Goal: Information Seeking & Learning: Learn about a topic

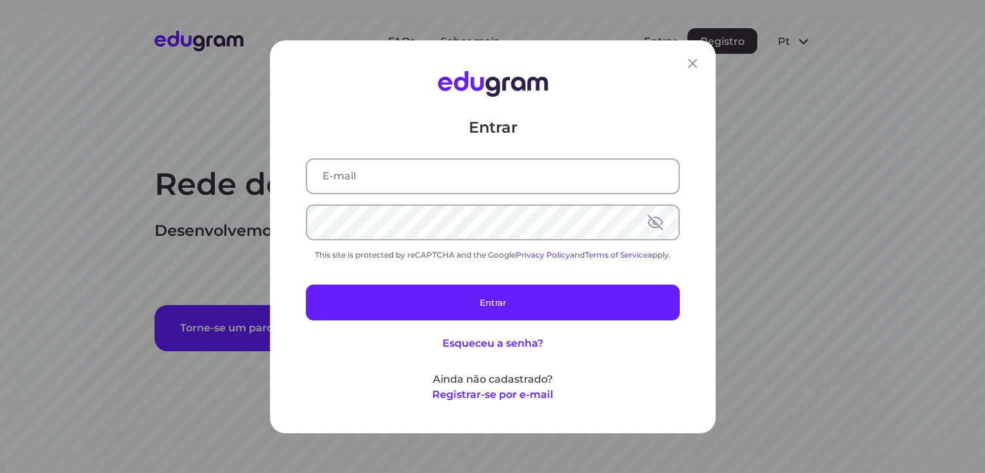
click at [473, 166] on input "text" at bounding box center [492, 175] width 371 height 33
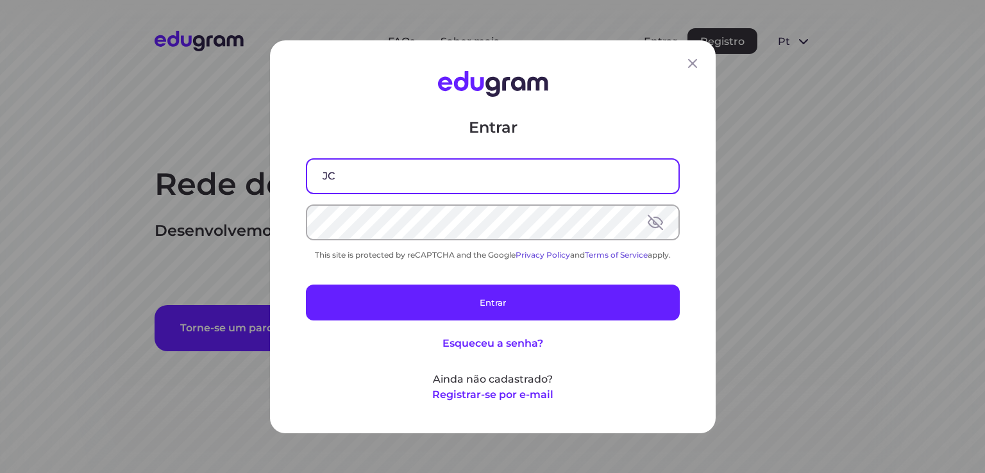
type input "J"
click at [470, 167] on input "jcs.siewert" at bounding box center [492, 175] width 371 height 33
type input "jcs.siewert@gmail.com"
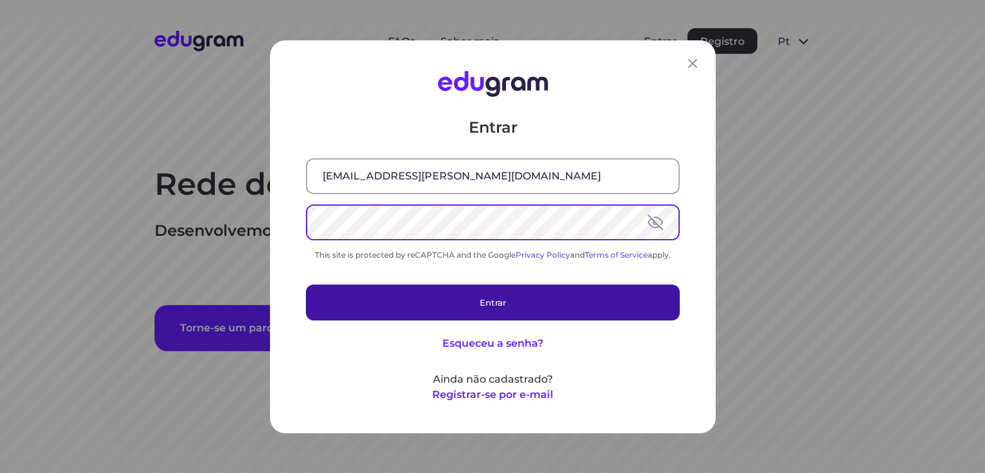
click at [487, 304] on button "Entrar" at bounding box center [493, 302] width 374 height 36
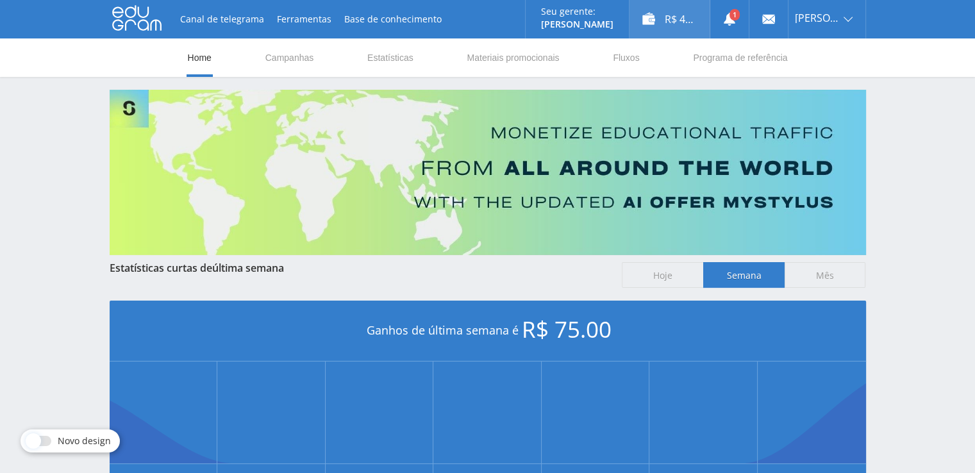
click at [685, 22] on div "R$ 42.00" at bounding box center [670, 19] width 80 height 38
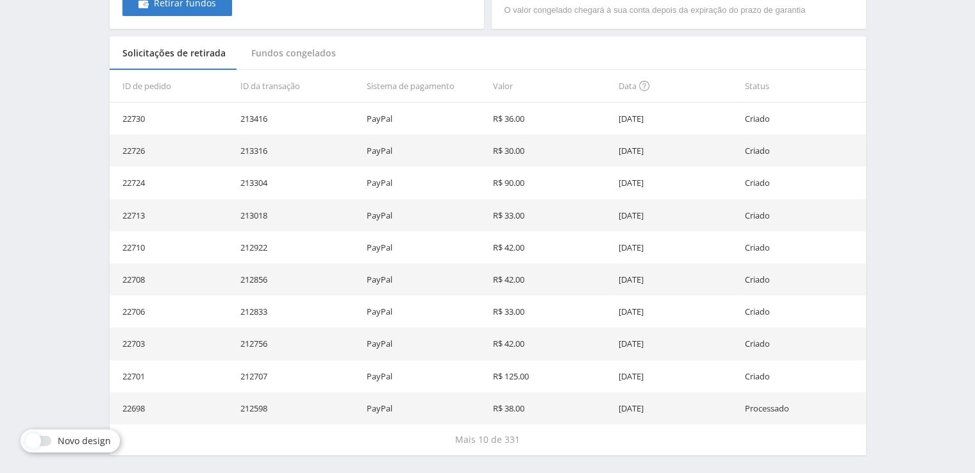
scroll to position [358, 0]
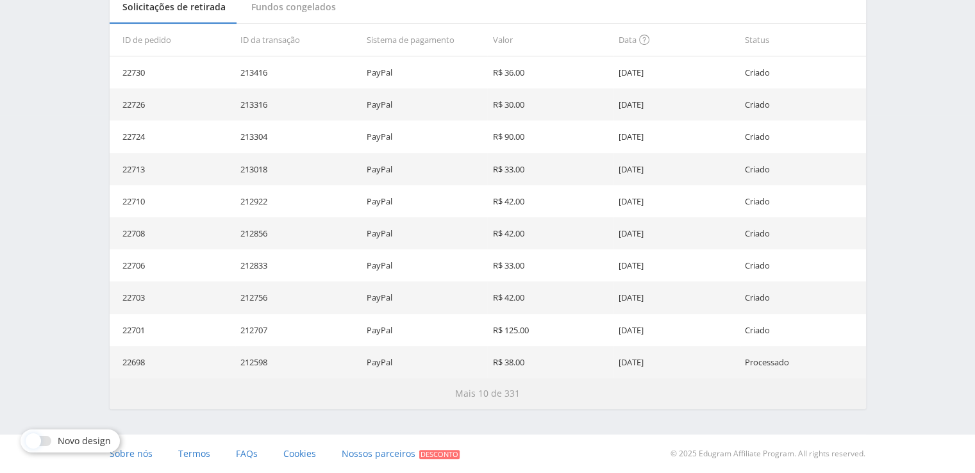
click at [490, 394] on span "Mais 10 de 331" at bounding box center [487, 393] width 65 height 12
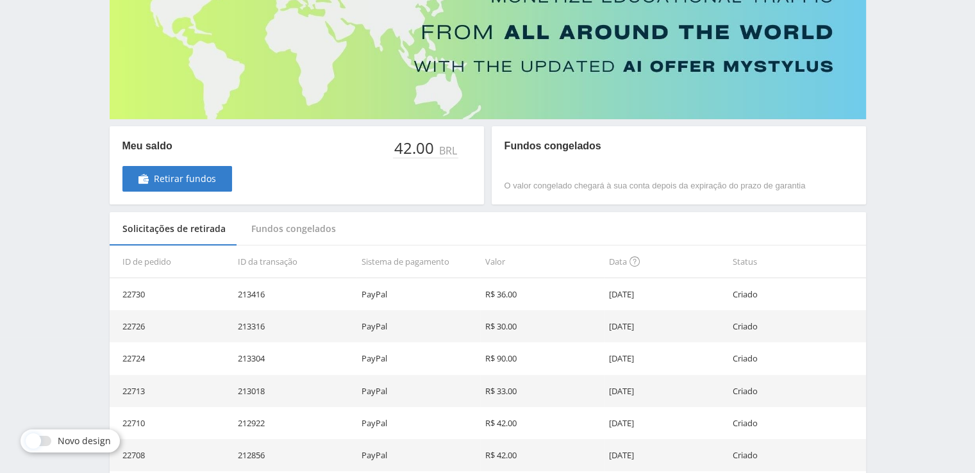
scroll to position [165, 0]
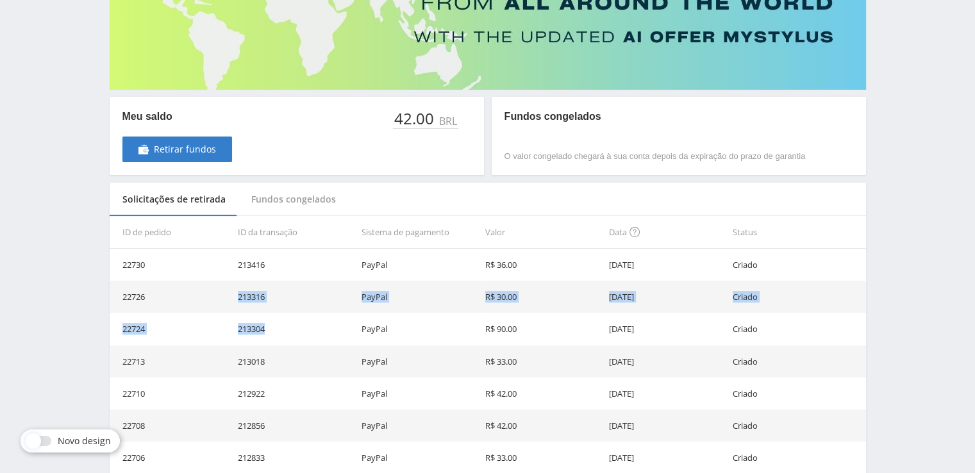
drag, startPoint x: 239, startPoint y: 296, endPoint x: 282, endPoint y: 329, distance: 54.4
click at [284, 329] on td "213304" at bounding box center [295, 329] width 124 height 32
click at [203, 331] on td "22724" at bounding box center [172, 329] width 124 height 32
drag, startPoint x: 649, startPoint y: 367, endPoint x: 254, endPoint y: 362, distance: 394.9
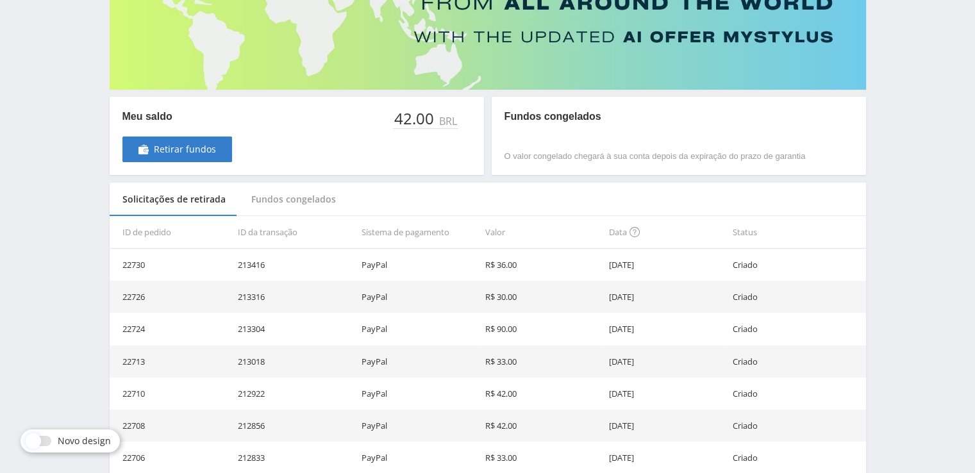
click at [254, 362] on tr "22713 213018 PayPal R$ 33.00 22.09.2025 Criado" at bounding box center [488, 362] width 756 height 32
click at [293, 363] on td "213018" at bounding box center [295, 362] width 124 height 32
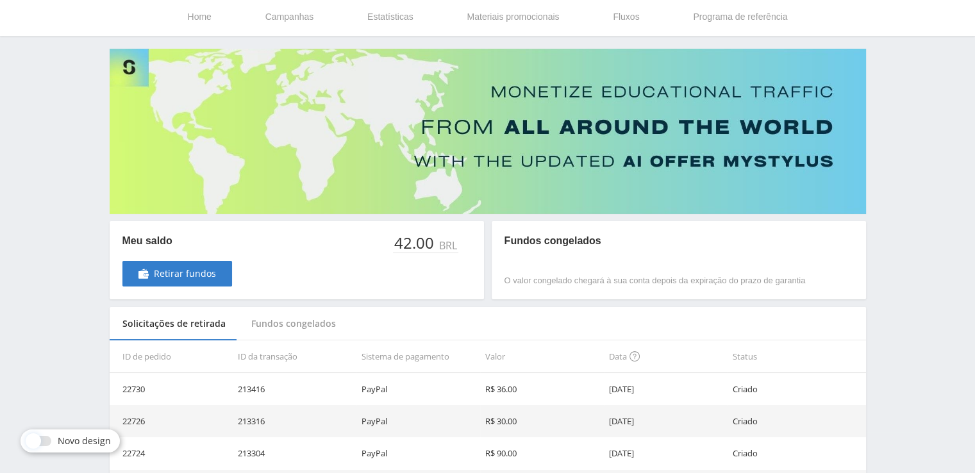
scroll to position [0, 0]
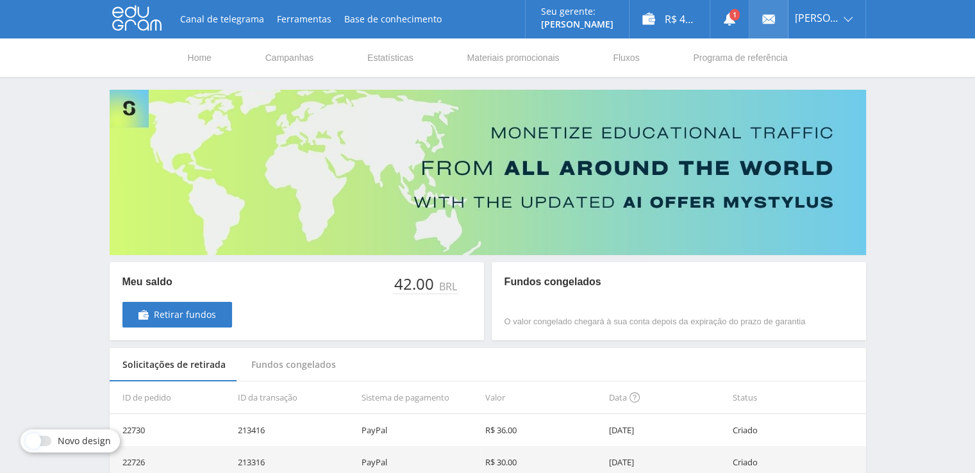
click at [764, 24] on icon at bounding box center [768, 19] width 13 height 13
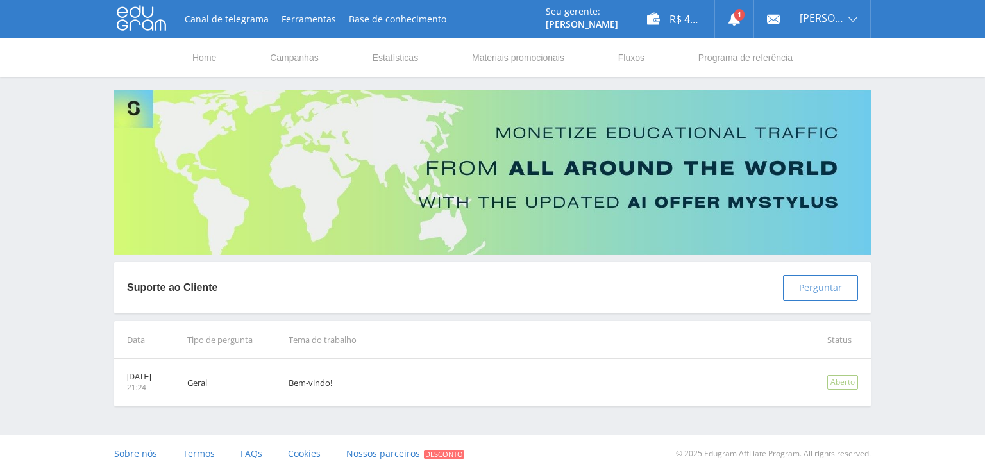
click at [828, 293] on span "Perguntar" at bounding box center [820, 288] width 43 height 10
click at [249, 458] on span "FAQs" at bounding box center [251, 453] width 22 height 12
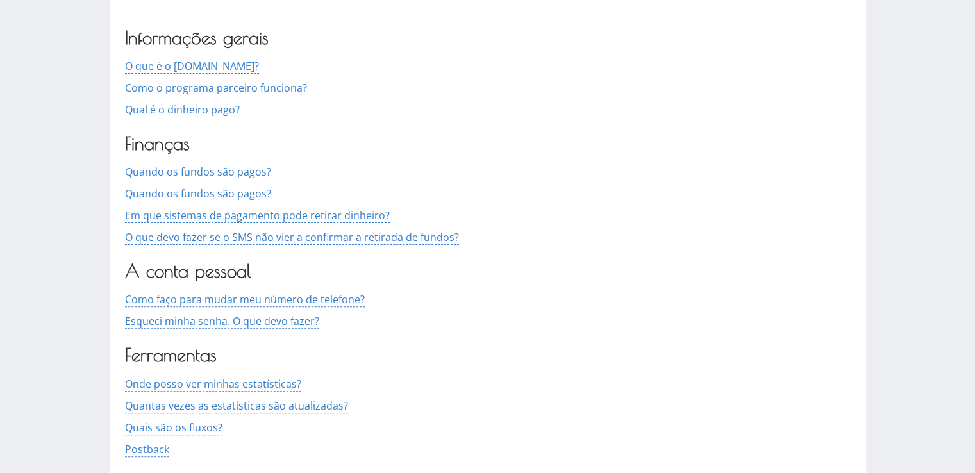
scroll to position [321, 0]
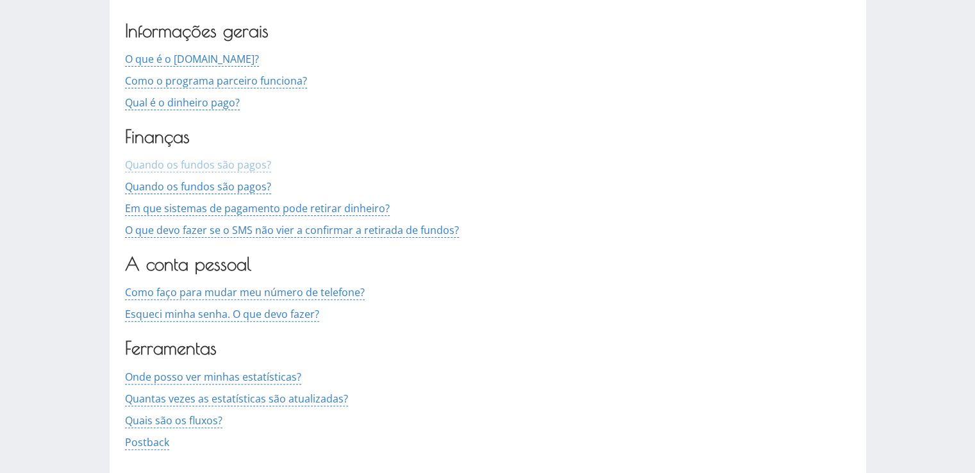
click at [249, 160] on span "Quando os fundos são pagos?" at bounding box center [198, 165] width 146 height 15
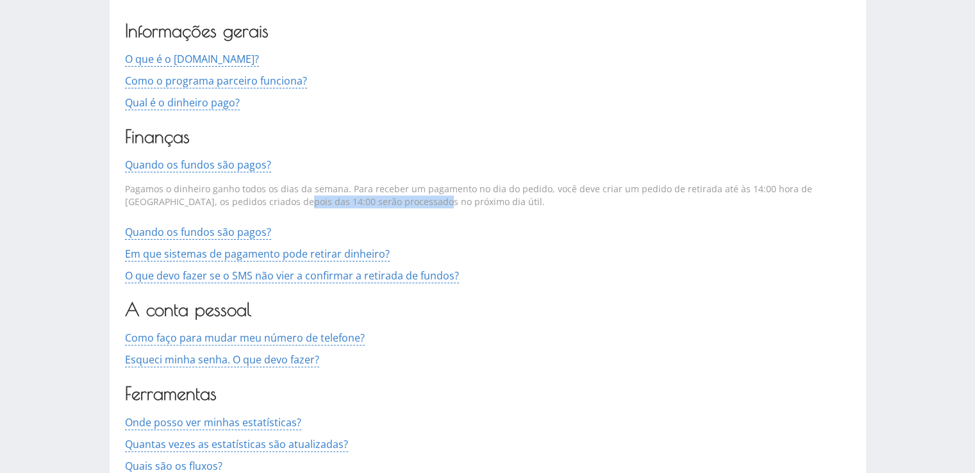
drag, startPoint x: 251, startPoint y: 198, endPoint x: 390, endPoint y: 210, distance: 138.9
click at [390, 210] on div "Pagamos o dinheiro ganho todos os dias da semana. Para receber um pagamento no …" at bounding box center [488, 195] width 726 height 46
click at [487, 222] on div "Quando os fundos são pagos? Pagamos o dinheiro ganho todos os dias da semana. P…" at bounding box center [488, 220] width 726 height 126
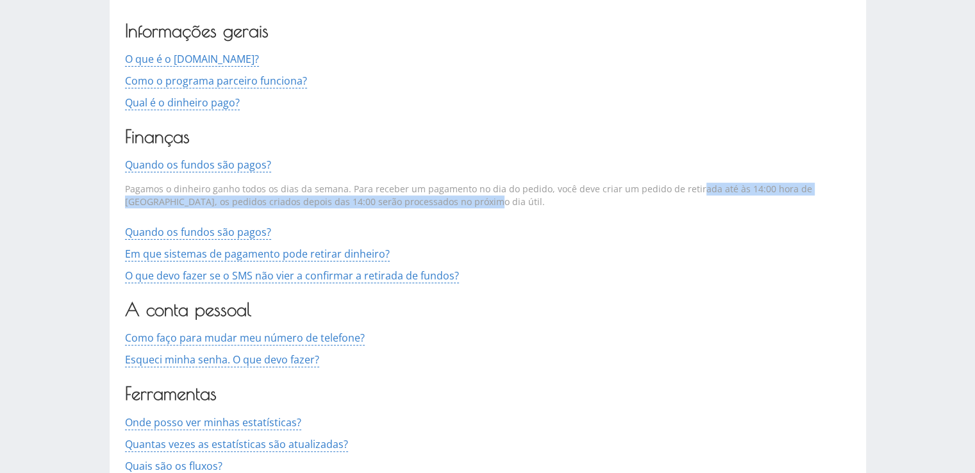
drag, startPoint x: 692, startPoint y: 189, endPoint x: 737, endPoint y: 208, distance: 48.8
click at [737, 208] on div "Pagamos o dinheiro ganho todos os dias da semana. Para receber um pagamento no …" at bounding box center [488, 195] width 726 height 46
click at [740, 208] on div "Pagamos o dinheiro ganho todos os dias da semana. Para receber um pagamento no …" at bounding box center [488, 195] width 726 height 46
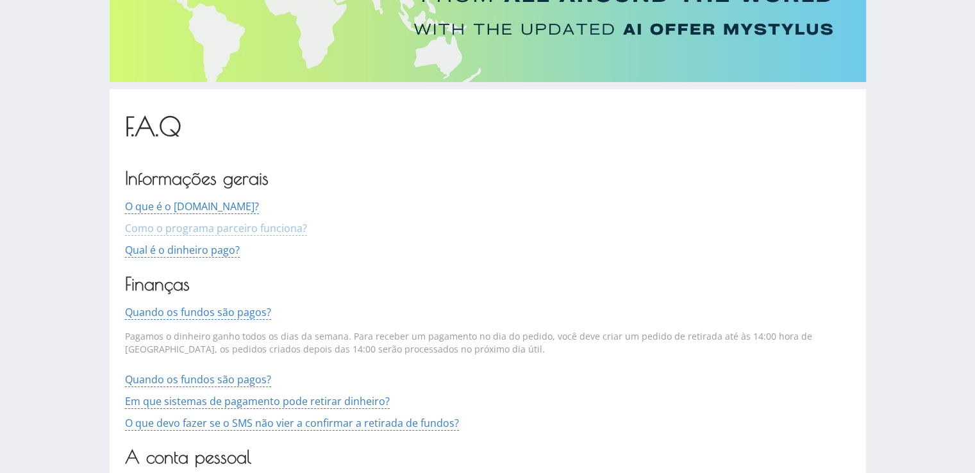
scroll to position [176, 0]
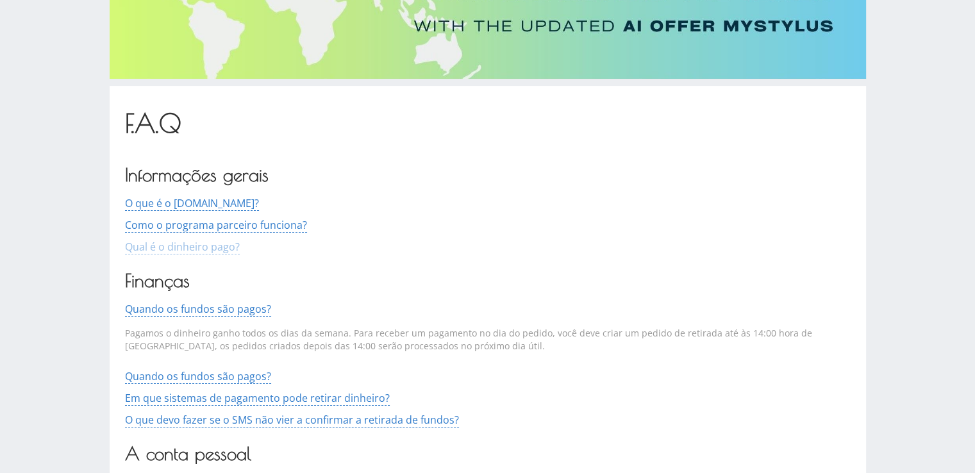
click at [226, 250] on span "Qual é o dinheiro pago?" at bounding box center [182, 247] width 115 height 15
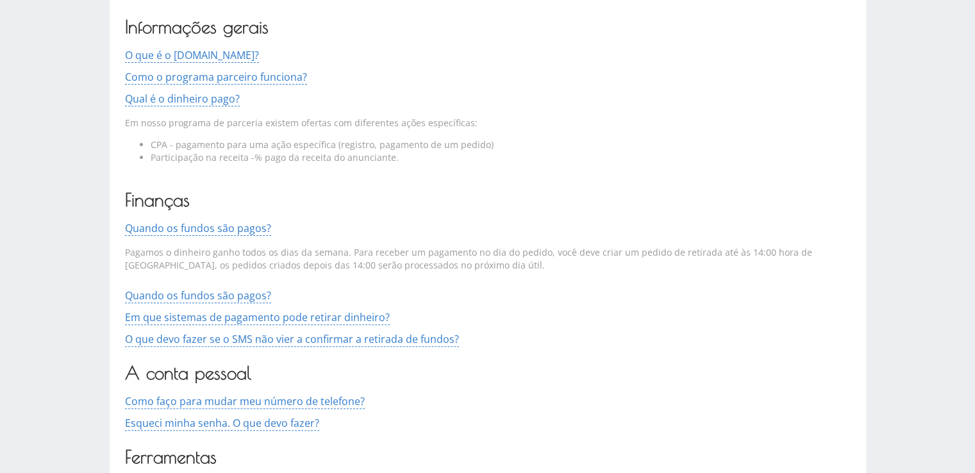
scroll to position [0, 0]
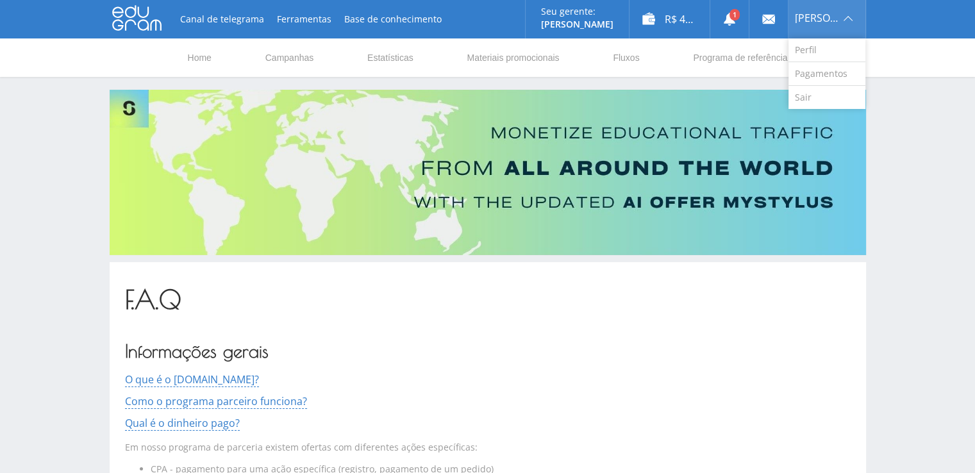
click at [814, 21] on span "[PERSON_NAME]" at bounding box center [817, 18] width 45 height 10
click at [821, 72] on link "Pagamentos" at bounding box center [826, 74] width 77 height 24
